Goal: Task Accomplishment & Management: Use online tool/utility

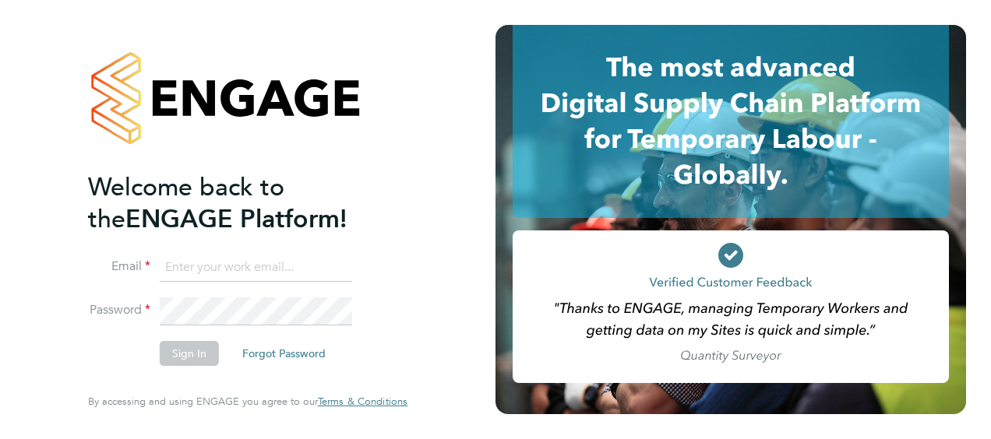
type input "[PERSON_NAME][EMAIL_ADDRESS][PERSON_NAME][DOMAIN_NAME]"
click at [188, 349] on button "Sign In" at bounding box center [189, 353] width 59 height 25
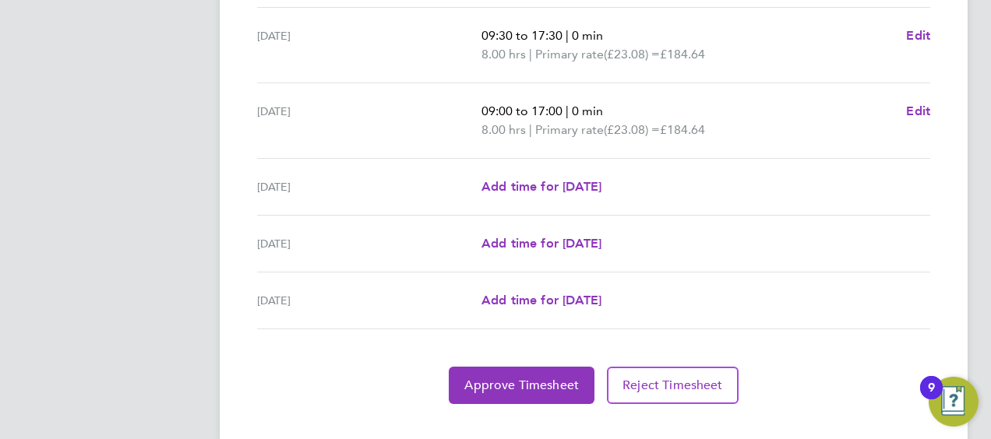
scroll to position [654, 0]
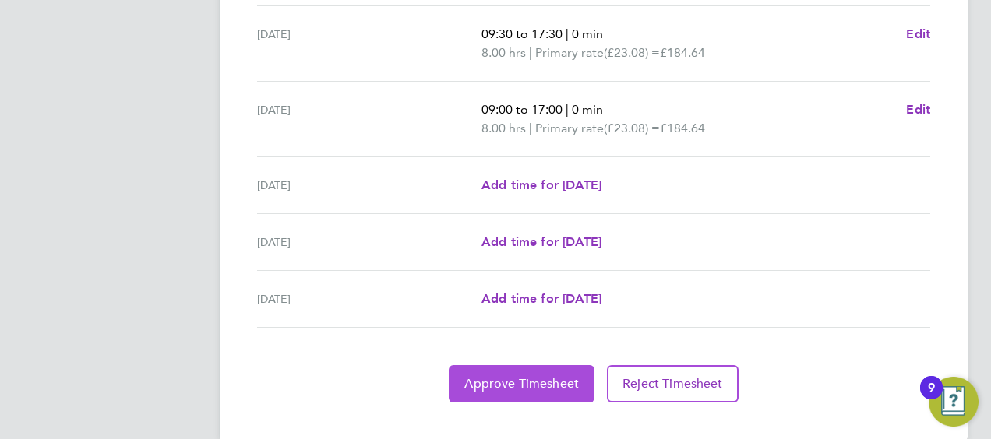
click at [551, 376] on span "Approve Timesheet" at bounding box center [521, 384] width 114 height 16
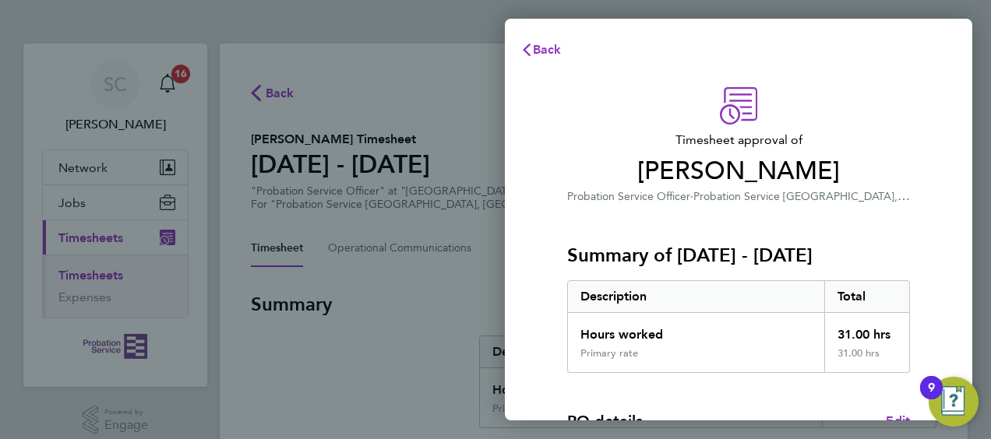
click at [681, 319] on div "Hours worked" at bounding box center [696, 330] width 256 height 34
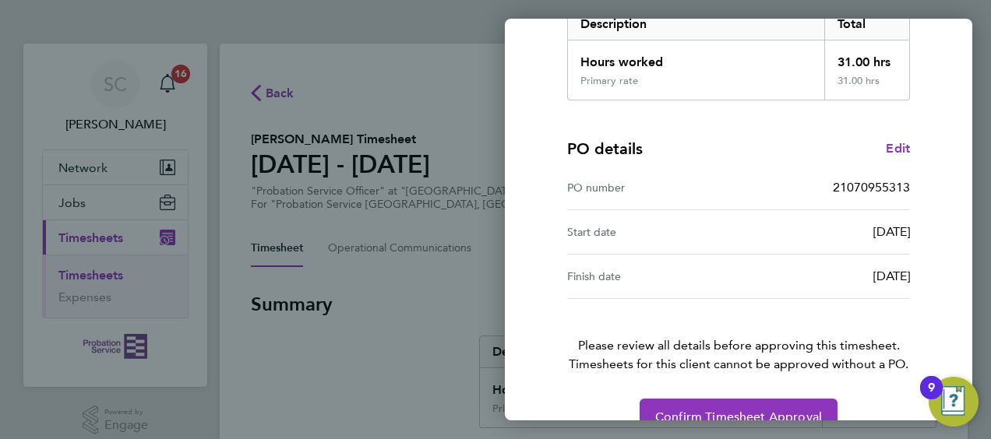
scroll to position [305, 0]
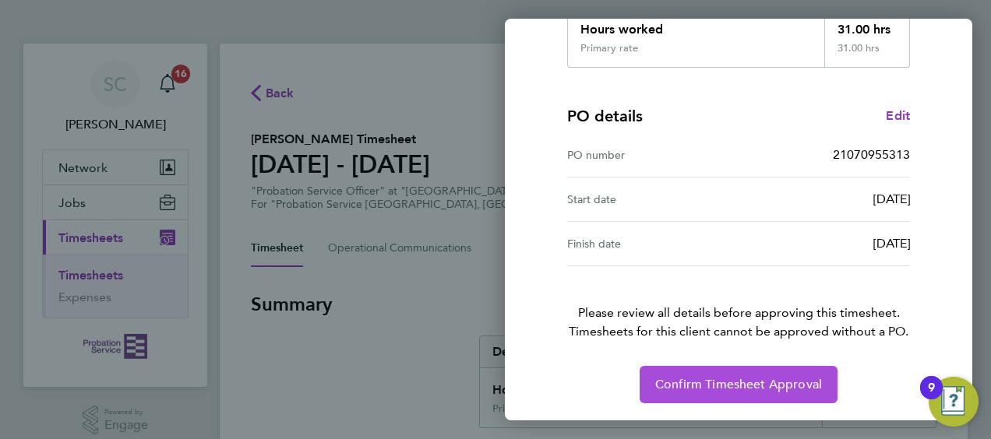
click at [720, 383] on span "Confirm Timesheet Approval" at bounding box center [738, 385] width 167 height 16
